Goal: Navigation & Orientation: Find specific page/section

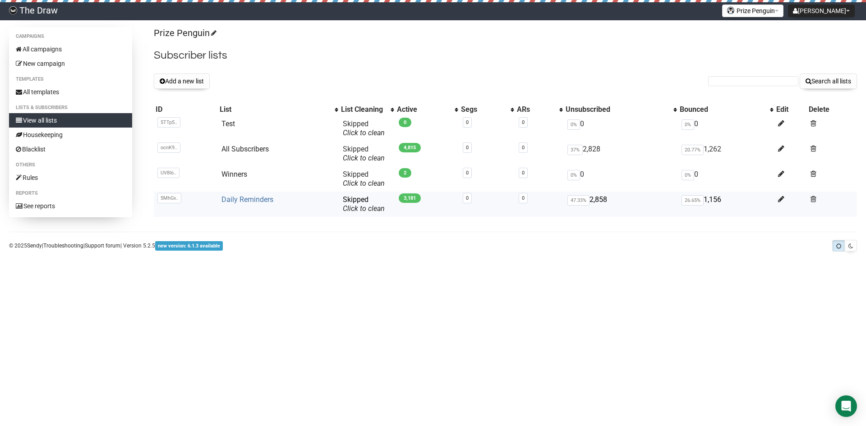
click at [257, 199] on link "Daily Reminders" at bounding box center [247, 199] width 52 height 9
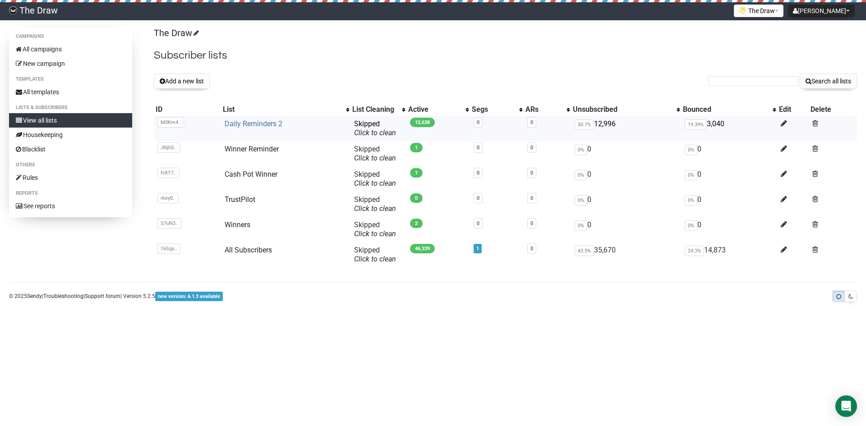
click at [265, 123] on link "Daily Reminders 2" at bounding box center [254, 123] width 58 height 9
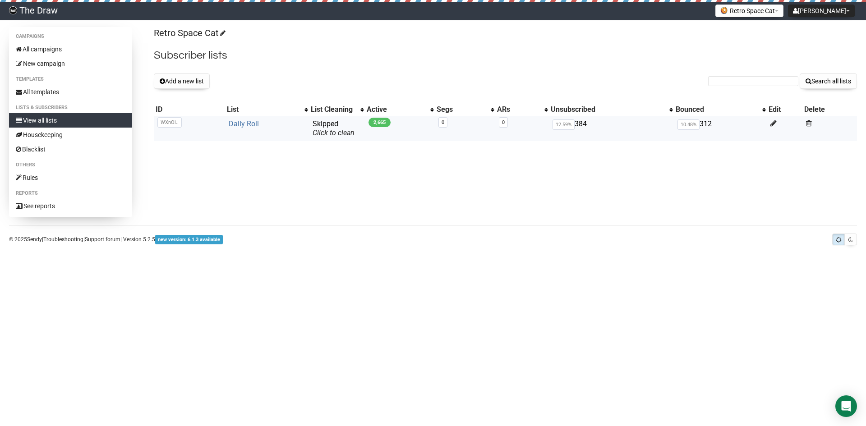
click at [241, 122] on link "Daily Roll" at bounding box center [244, 123] width 30 height 9
